Goal: Browse casually

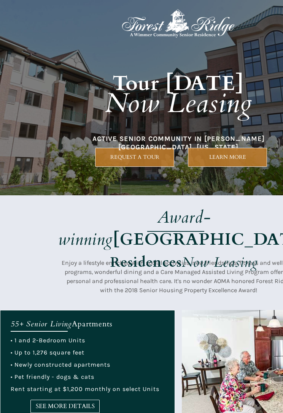
click at [148, 225] on em "Award-winning" at bounding box center [134, 228] width 153 height 45
click at [101, 194] on div at bounding box center [178, 97] width 357 height 195
click at [163, 200] on div at bounding box center [178, 252] width 357 height 115
click at [156, 253] on strong "Residences" at bounding box center [145, 262] width 71 height 19
click at [132, 209] on em "Award-winning" at bounding box center [134, 228] width 153 height 45
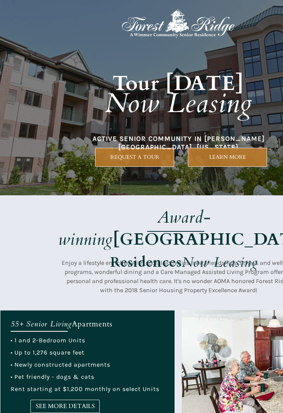
click at [168, 217] on em "Award-winning" at bounding box center [134, 228] width 153 height 45
click at [184, 253] on em "Now Leasing" at bounding box center [220, 262] width 76 height 19
click at [114, 256] on div at bounding box center [178, 252] width 357 height 115
click at [119, 198] on div at bounding box center [178, 252] width 357 height 115
click at [159, 270] on span "Enjoy a lifestyle enriched with social activities, new friendships, fitness and…" at bounding box center [179, 276] width 234 height 35
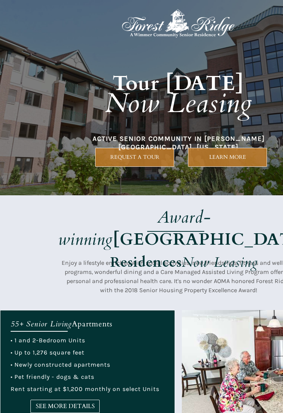
click at [133, 182] on div at bounding box center [178, 97] width 357 height 195
click at [180, 255] on div at bounding box center [178, 252] width 357 height 115
click at [120, 260] on span "Enjoy a lifestyle enriched with social activities, new friendships, fitness and…" at bounding box center [179, 276] width 234 height 35
click at [124, 173] on div at bounding box center [178, 97] width 357 height 195
